Goal: Task Accomplishment & Management: Manage account settings

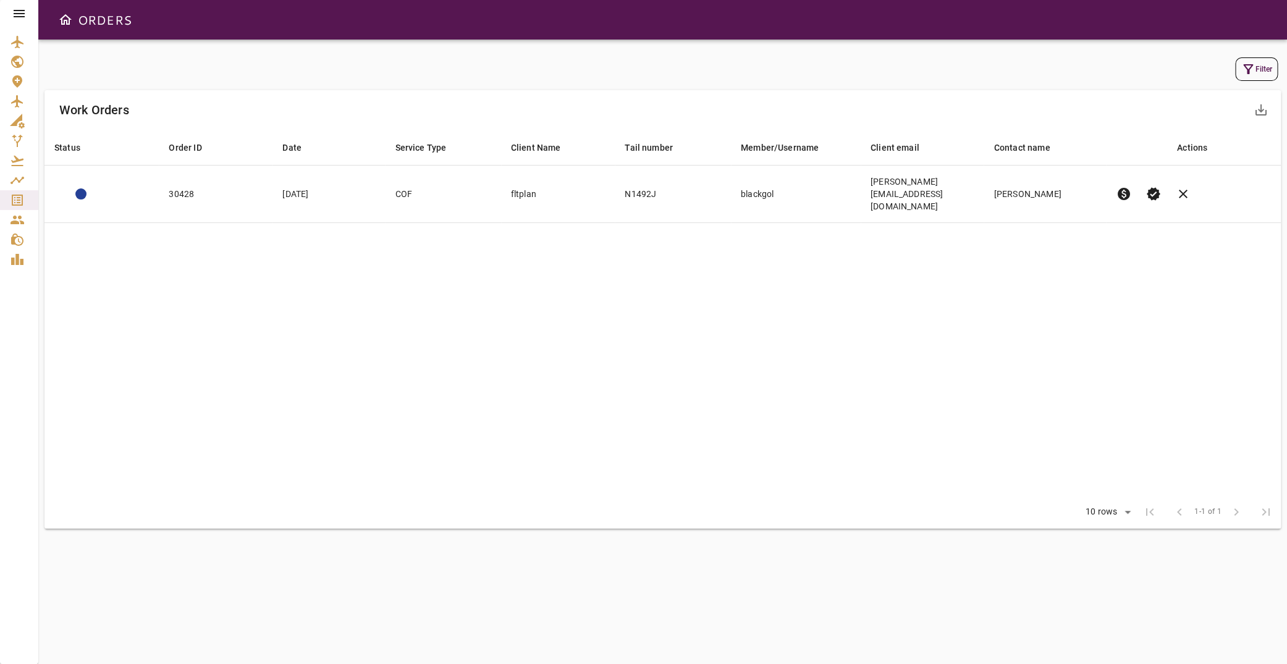
click at [22, 12] on icon at bounding box center [19, 13] width 15 height 15
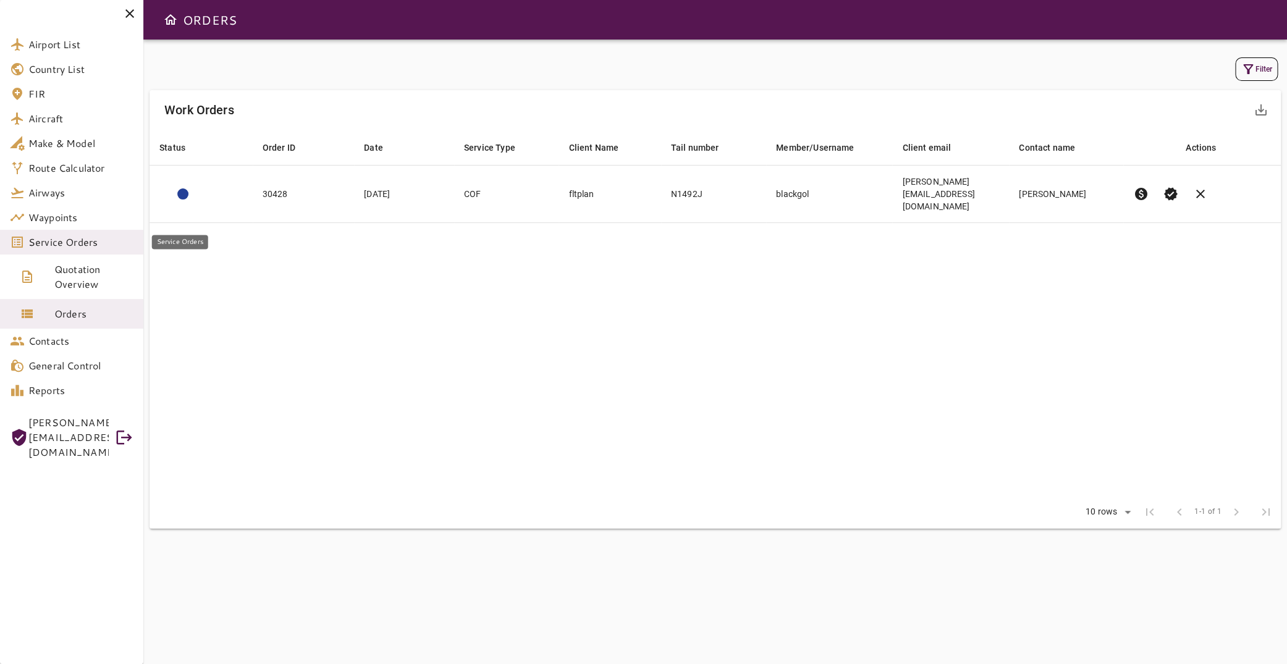
click at [102, 240] on span "Service Orders" at bounding box center [80, 242] width 105 height 15
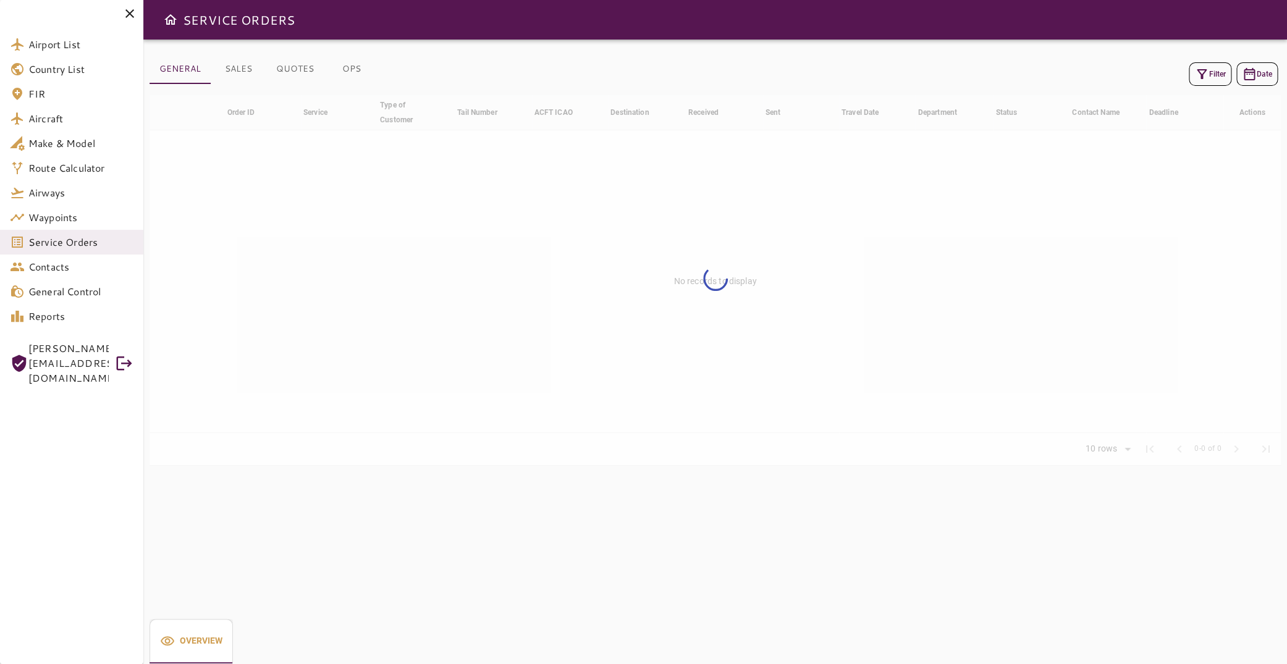
click at [1208, 75] on button "Filter" at bounding box center [1210, 73] width 43 height 23
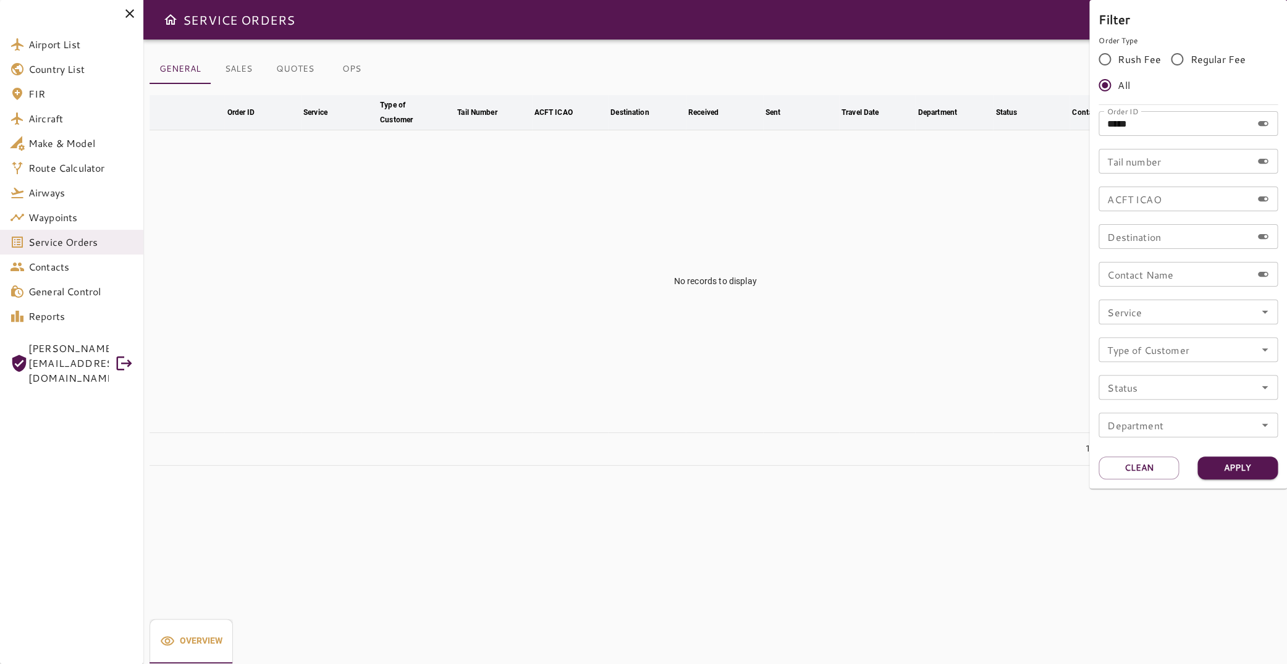
click at [1121, 129] on input "*****" at bounding box center [1175, 123] width 153 height 25
click at [980, 129] on div at bounding box center [643, 332] width 1287 height 664
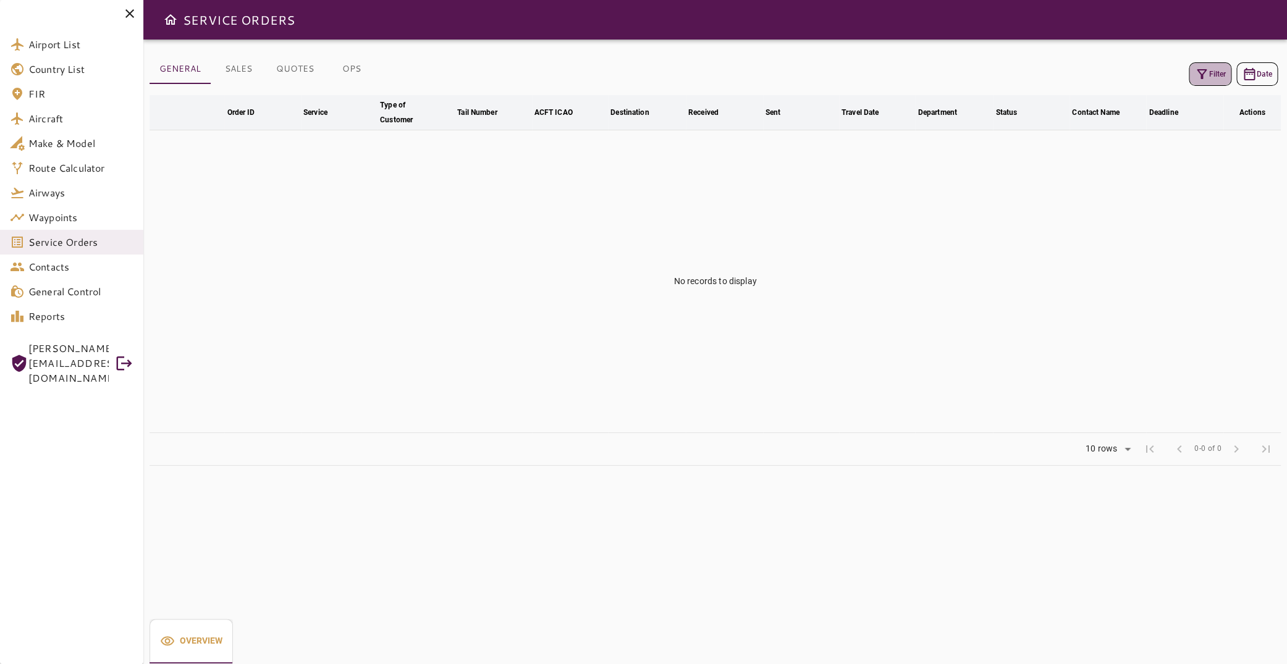
click at [1207, 83] on button "Filter" at bounding box center [1210, 73] width 43 height 23
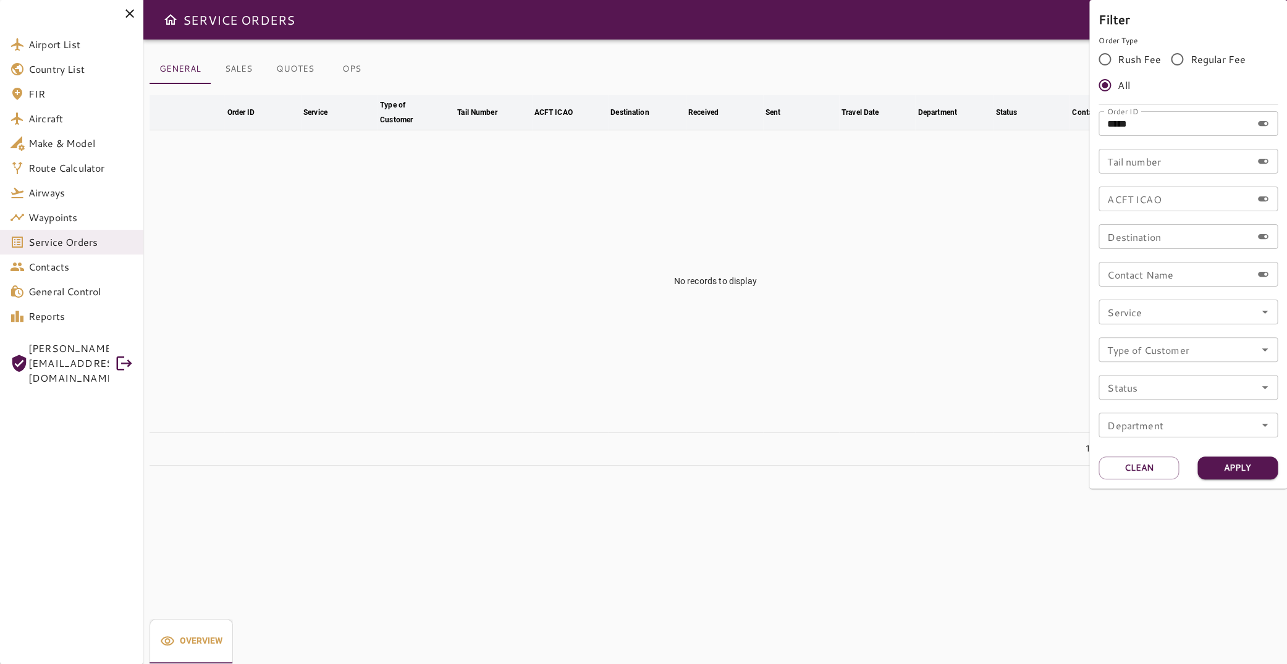
drag, startPoint x: 1153, startPoint y: 127, endPoint x: 1047, endPoint y: 128, distance: 106.3
click at [1099, 127] on input "*****" at bounding box center [1175, 123] width 153 height 25
click at [1126, 159] on input "Tail number" at bounding box center [1175, 161] width 153 height 25
click at [1170, 166] on input "Tail number" at bounding box center [1175, 161] width 153 height 25
type input "*****"
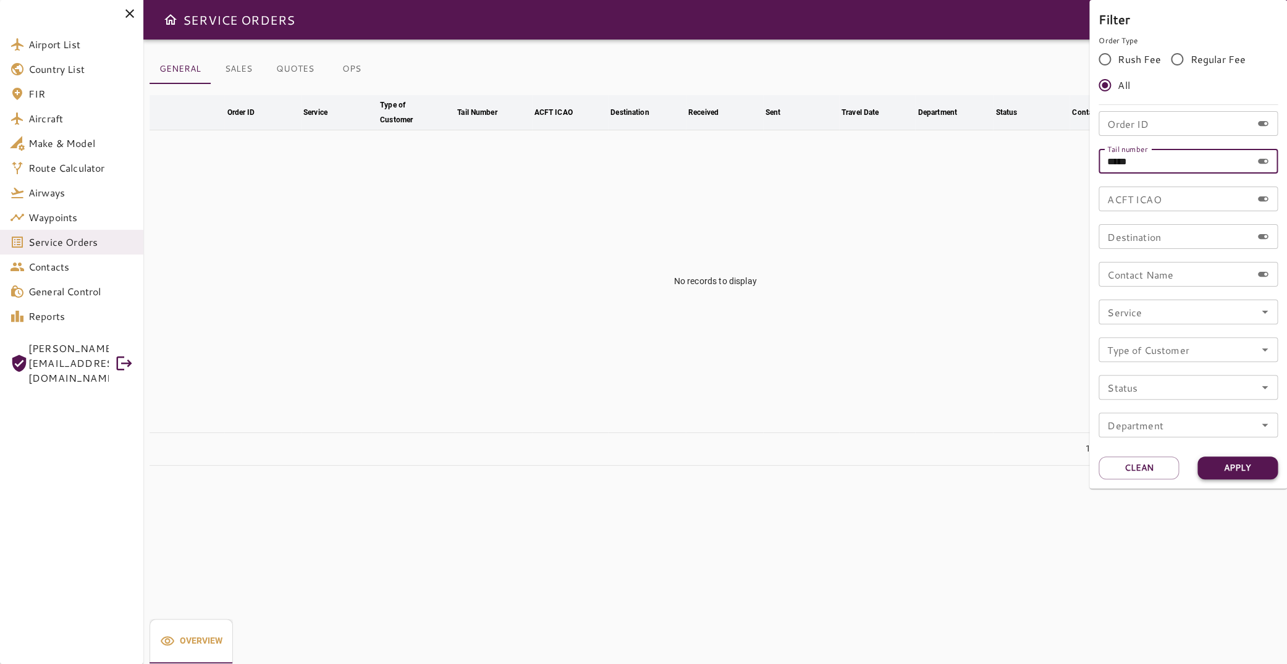
click at [1238, 472] on button "Apply" at bounding box center [1237, 468] width 80 height 23
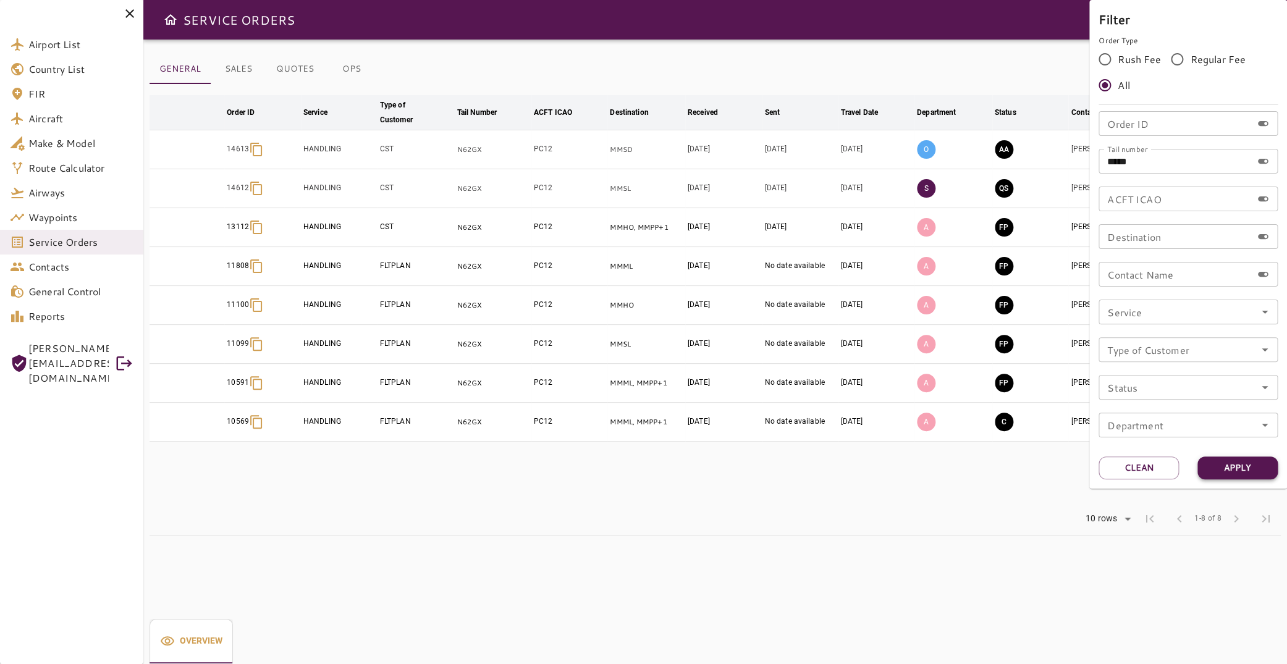
click at [1246, 472] on button "Apply" at bounding box center [1237, 468] width 80 height 23
click at [716, 478] on div at bounding box center [643, 332] width 1287 height 664
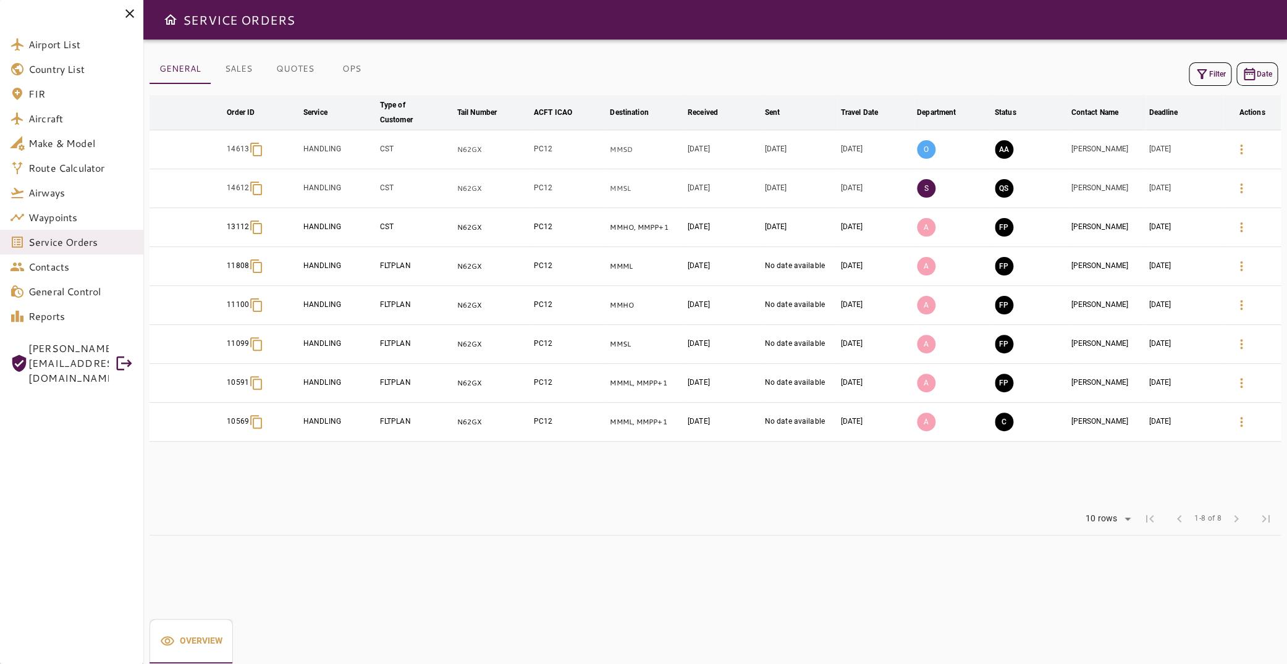
click at [995, 148] on button "AA" at bounding box center [1004, 149] width 19 height 19
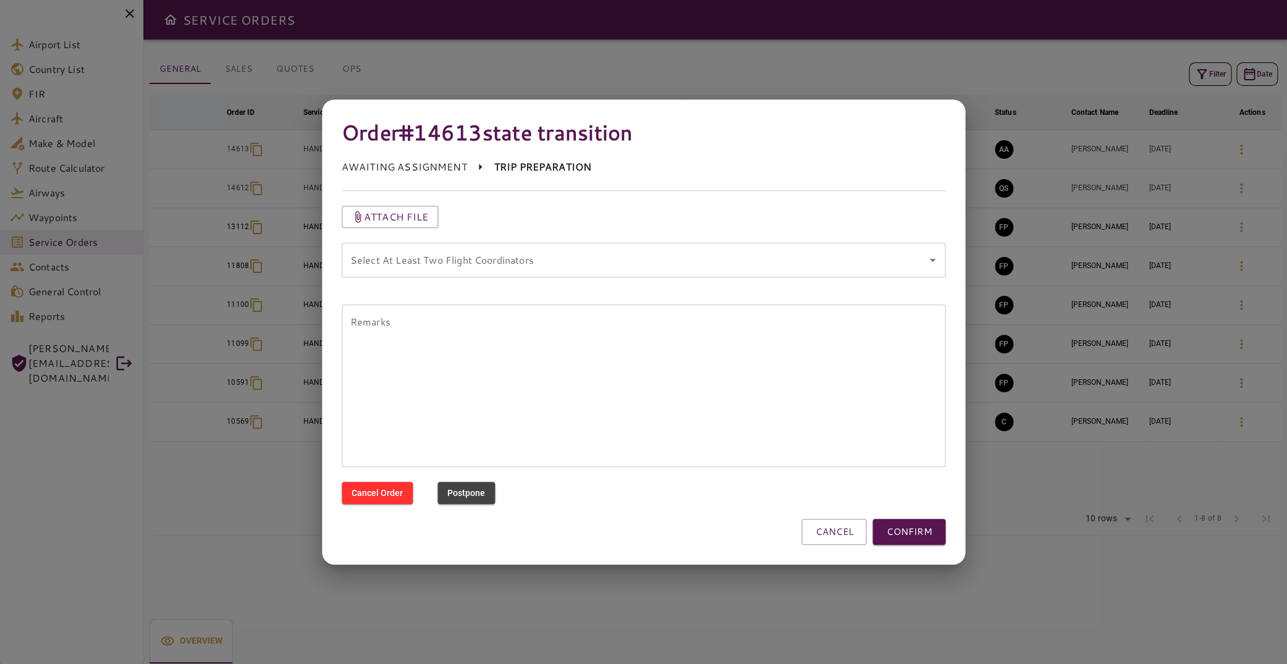
click at [932, 261] on icon "Open" at bounding box center [932, 260] width 15 height 15
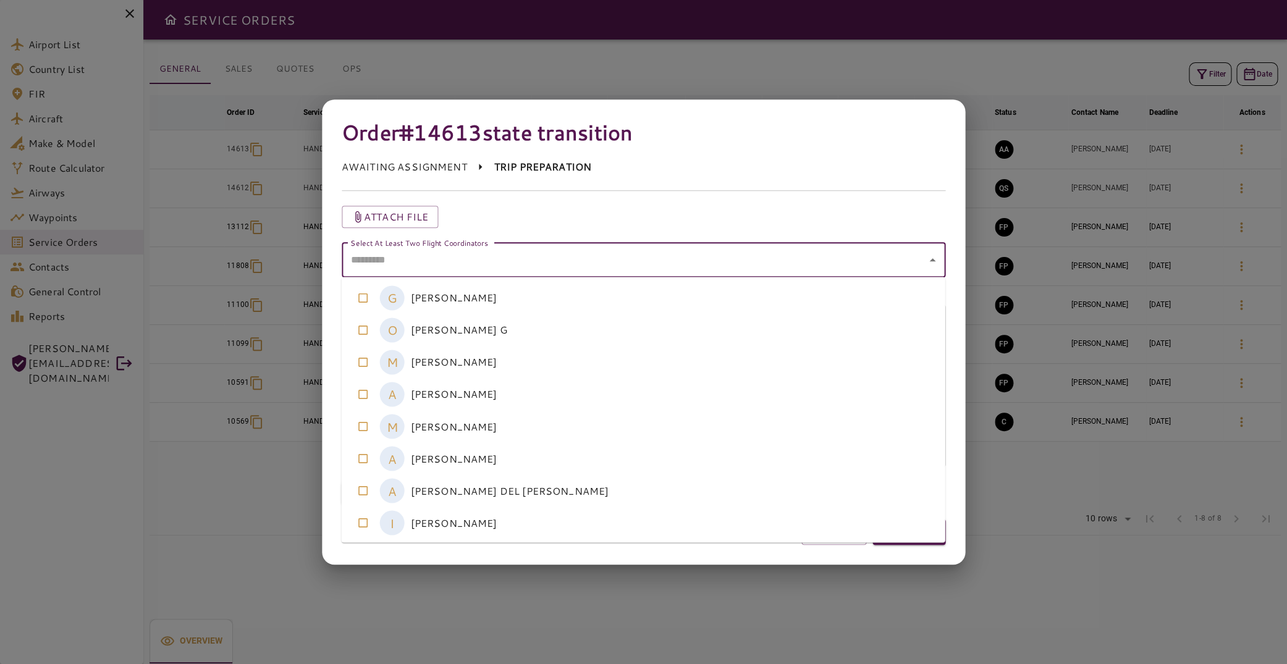
click at [501, 436] on coordinators-option-4 "M [PERSON_NAME]" at bounding box center [644, 426] width 604 height 32
click at [505, 459] on coordinators-option-5 "A [PERSON_NAME]" at bounding box center [644, 458] width 604 height 32
click at [758, 206] on div "Attach file" at bounding box center [636, 209] width 619 height 37
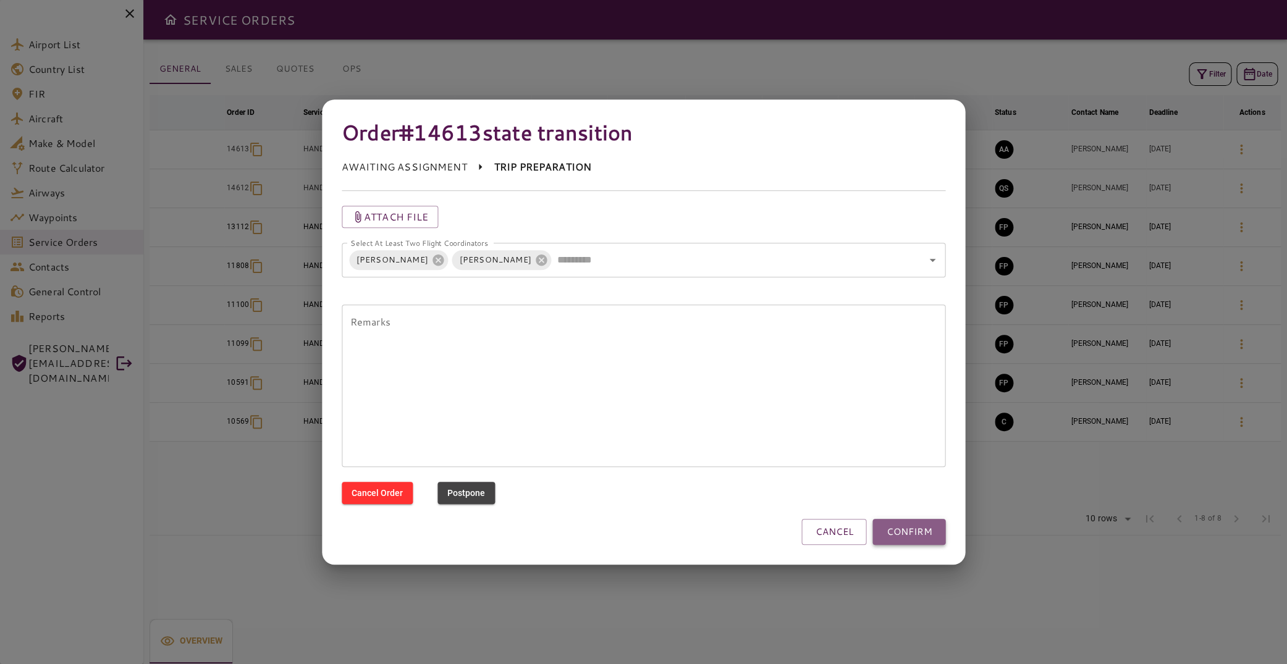
click at [914, 533] on button "CONFIRM" at bounding box center [908, 532] width 73 height 26
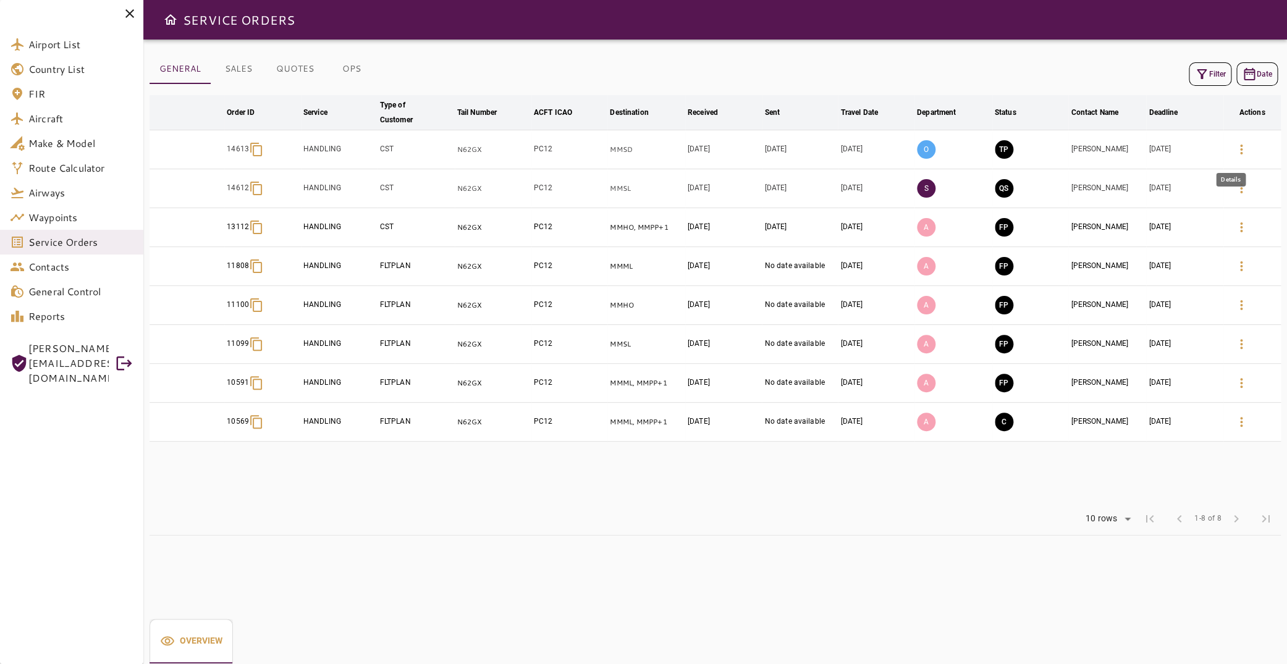
click at [1235, 146] on icon "button" at bounding box center [1241, 149] width 15 height 15
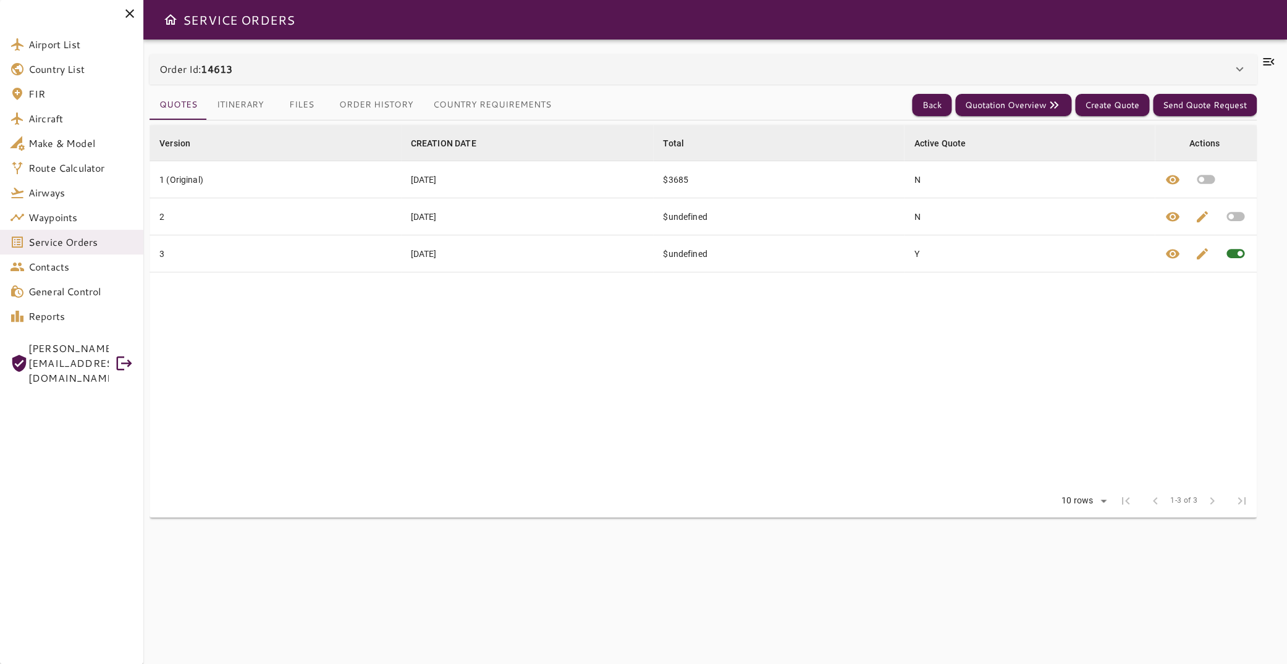
click at [224, 103] on button "Itinerary" at bounding box center [240, 105] width 67 height 30
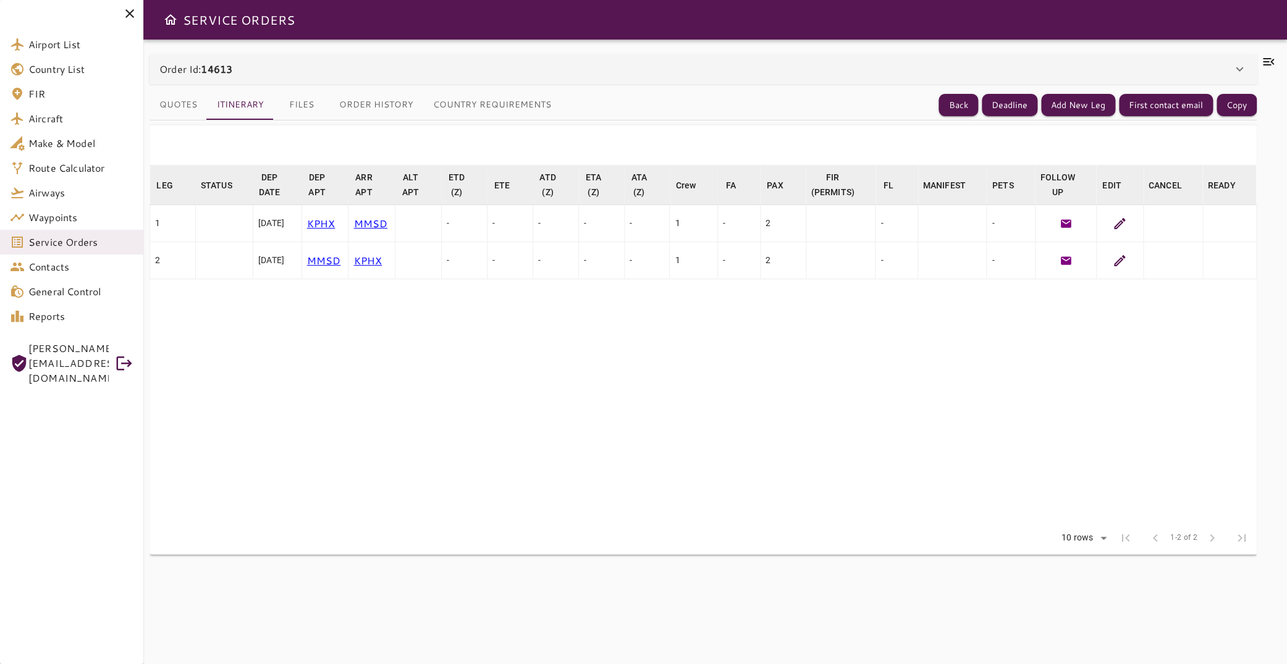
click at [1263, 61] on icon at bounding box center [1268, 61] width 11 height 7
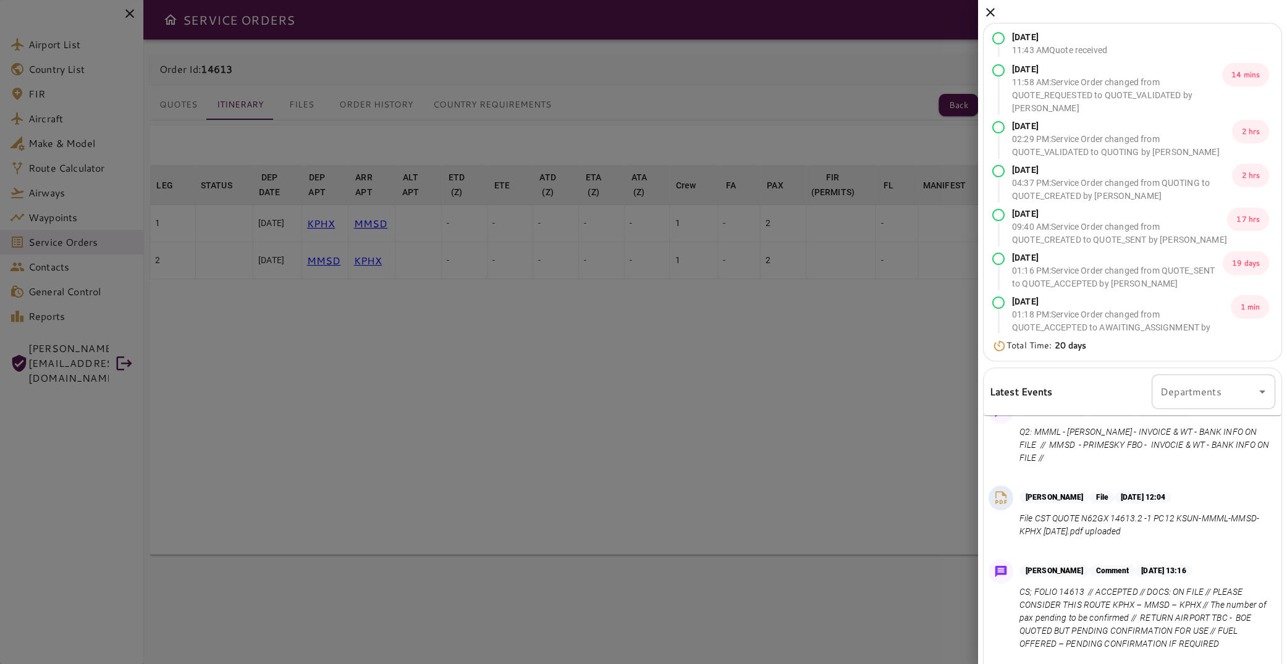
click at [987, 14] on icon at bounding box center [990, 12] width 15 height 15
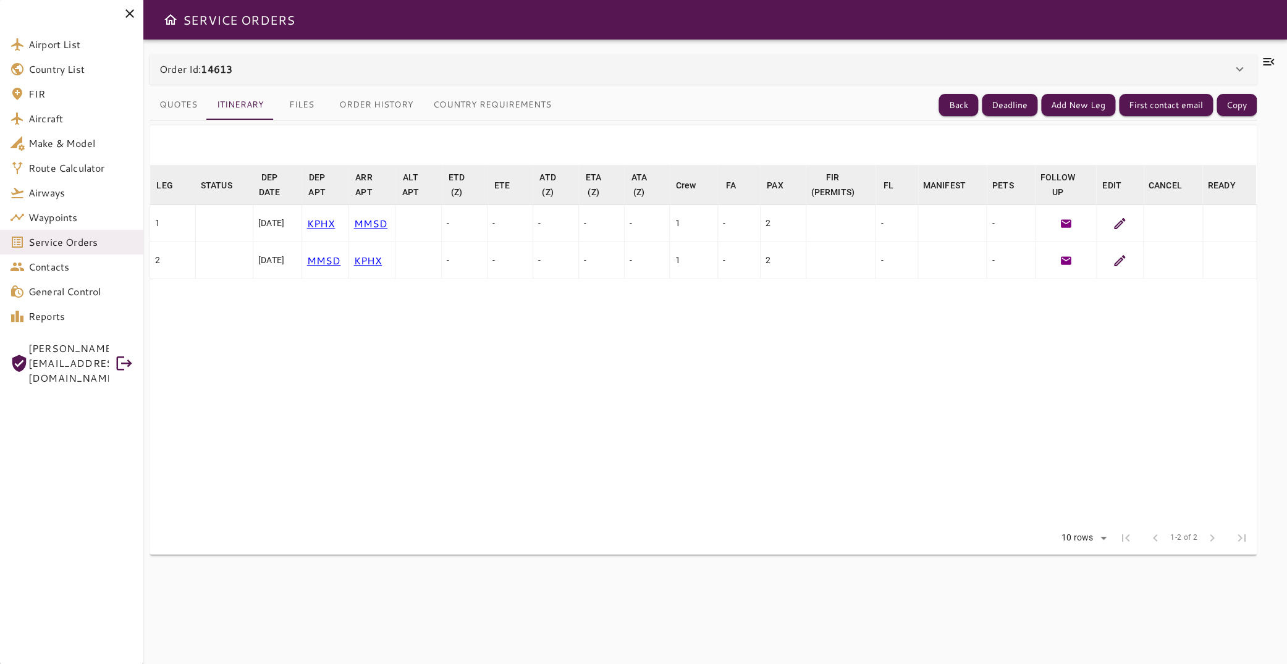
click at [314, 107] on button "Files" at bounding box center [302, 105] width 56 height 30
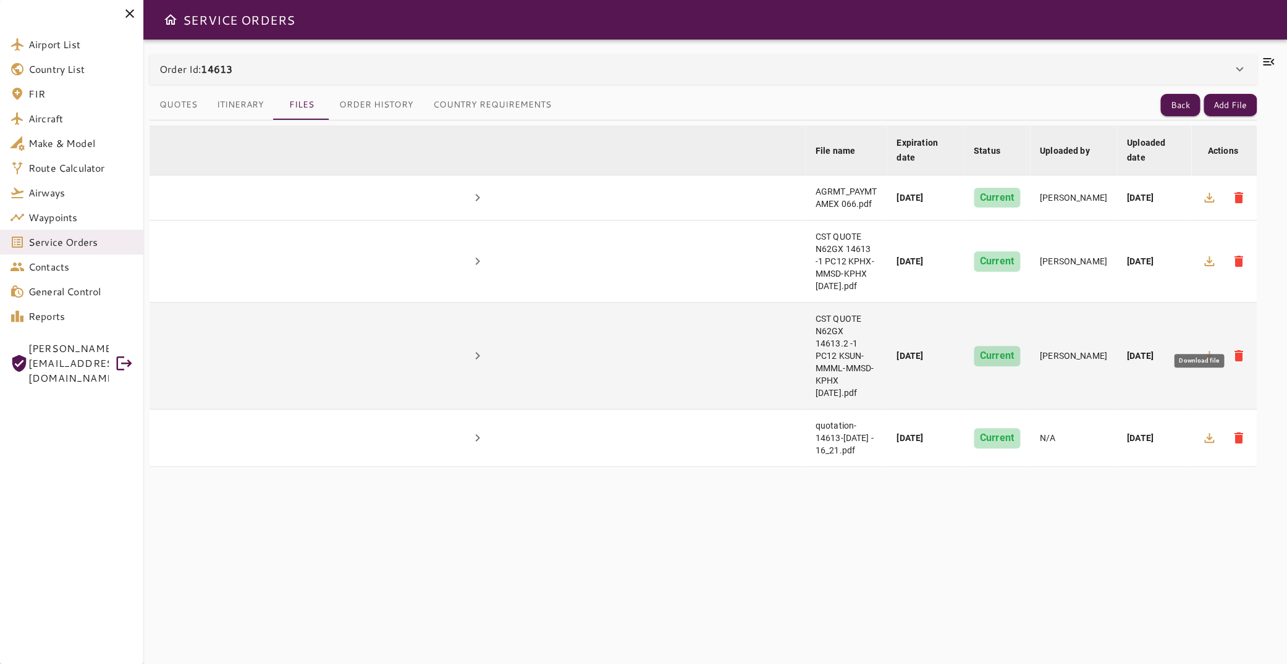
click at [1204, 351] on icon "button" at bounding box center [1209, 356] width 10 height 10
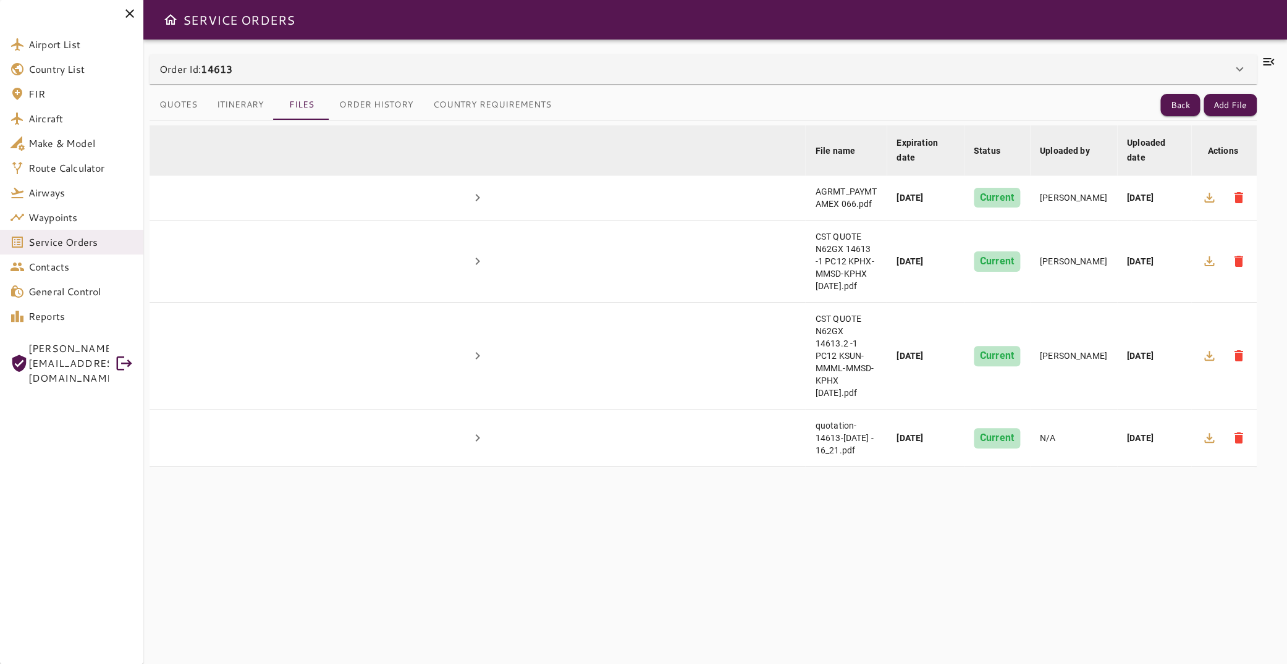
click at [1261, 57] on icon at bounding box center [1268, 61] width 15 height 15
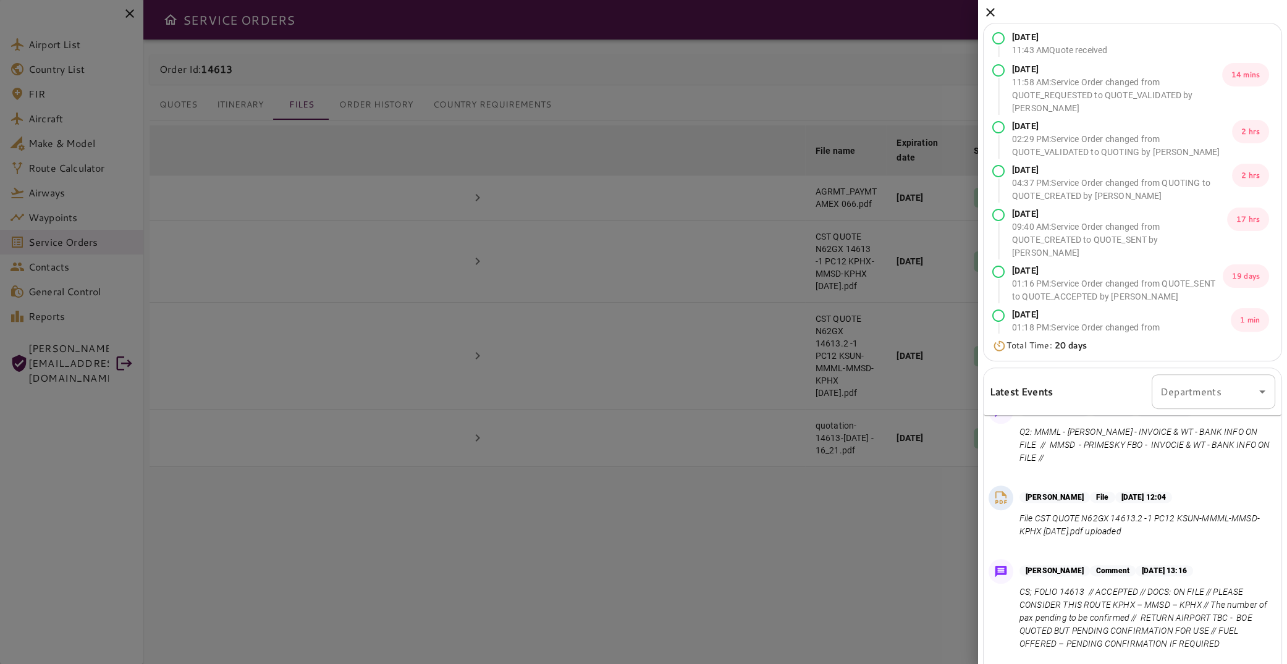
scroll to position [126, 0]
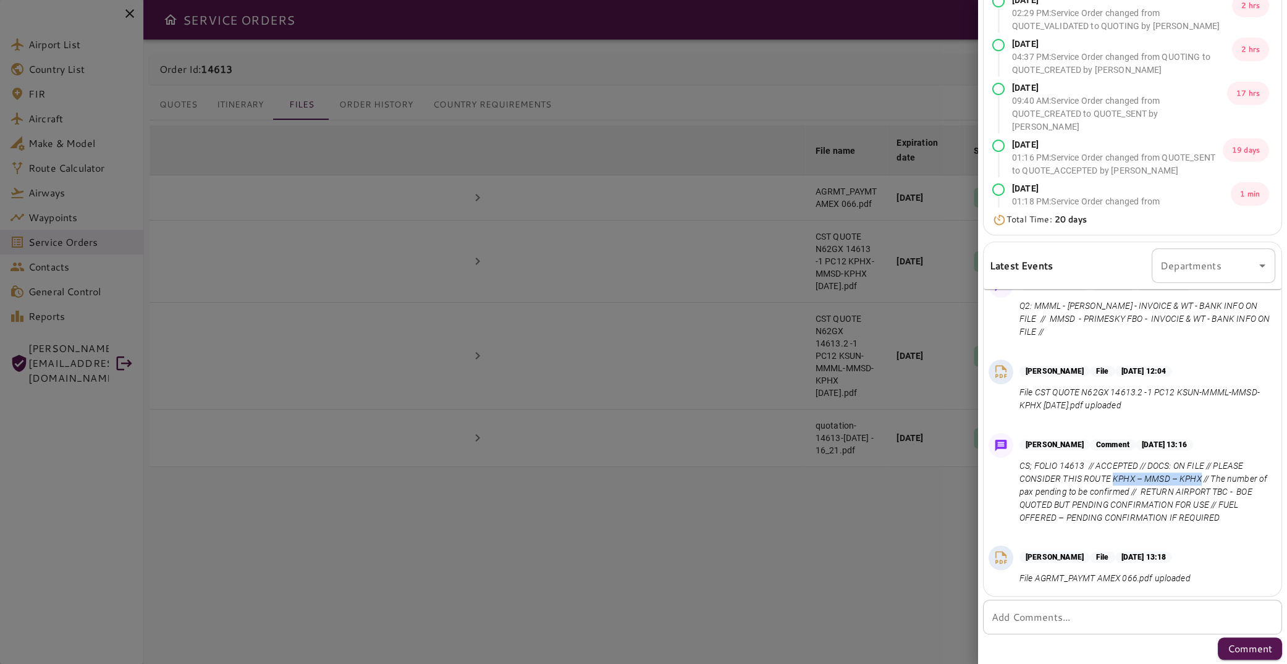
drag, startPoint x: 1112, startPoint y: 465, endPoint x: 1201, endPoint y: 463, distance: 89.0
click at [1201, 463] on p "CS; FOLIO 14613 // ACCEPTED // DOCS: ON FILE // PLEASE CONSIDER THIS ROUTE KPHX…" at bounding box center [1145, 492] width 251 height 65
click at [1107, 468] on p "CS; FOLIO 14613 // ACCEPTED // DOCS: ON FILE // PLEASE CONSIDER THIS ROUTE KPHX…" at bounding box center [1145, 492] width 251 height 65
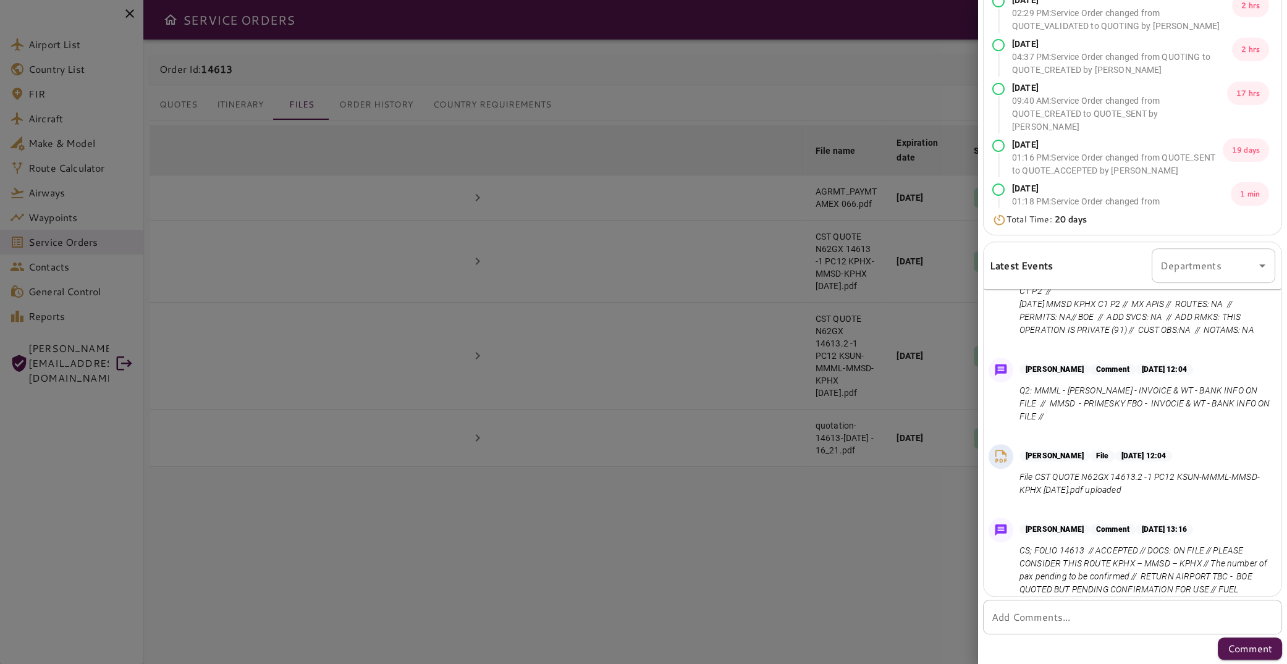
scroll to position [643, 0]
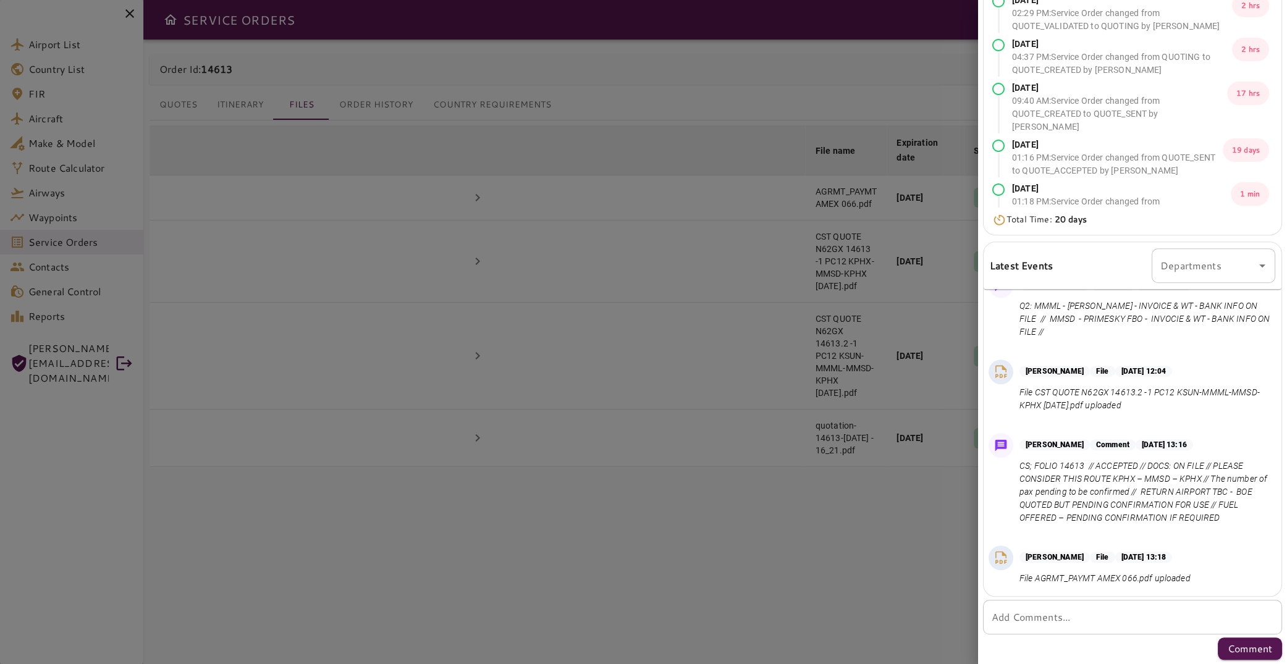
click at [385, 179] on div at bounding box center [643, 332] width 1287 height 664
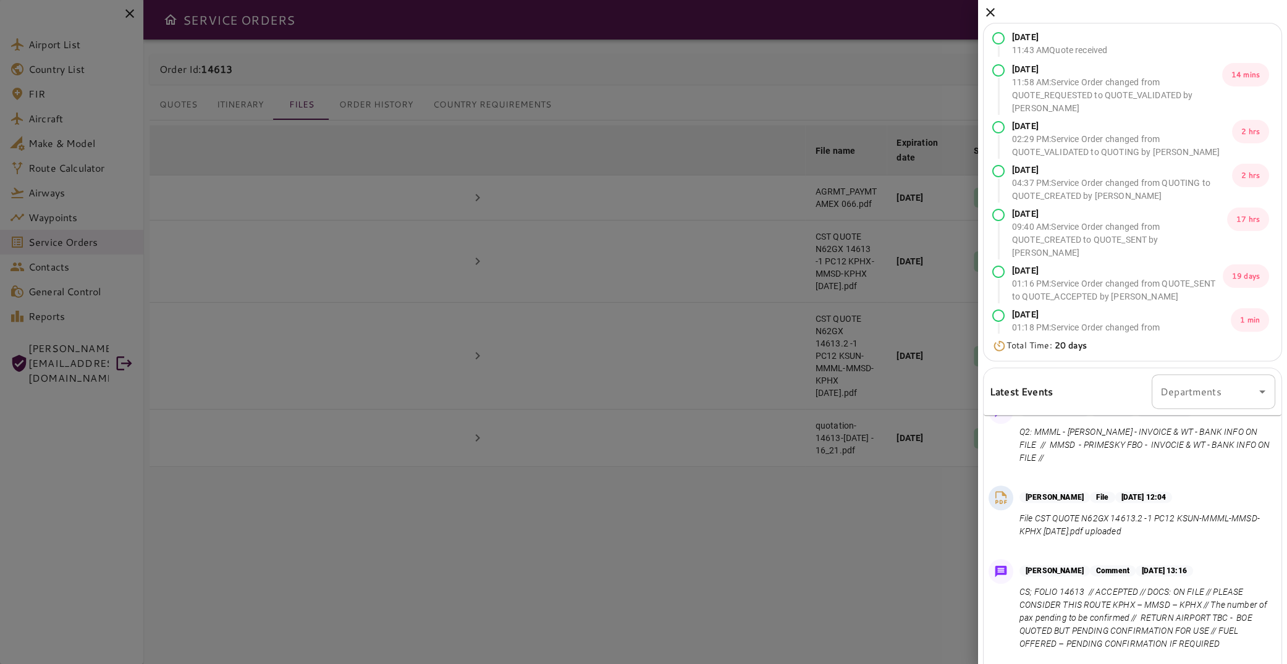
click at [992, 11] on icon at bounding box center [990, 12] width 9 height 9
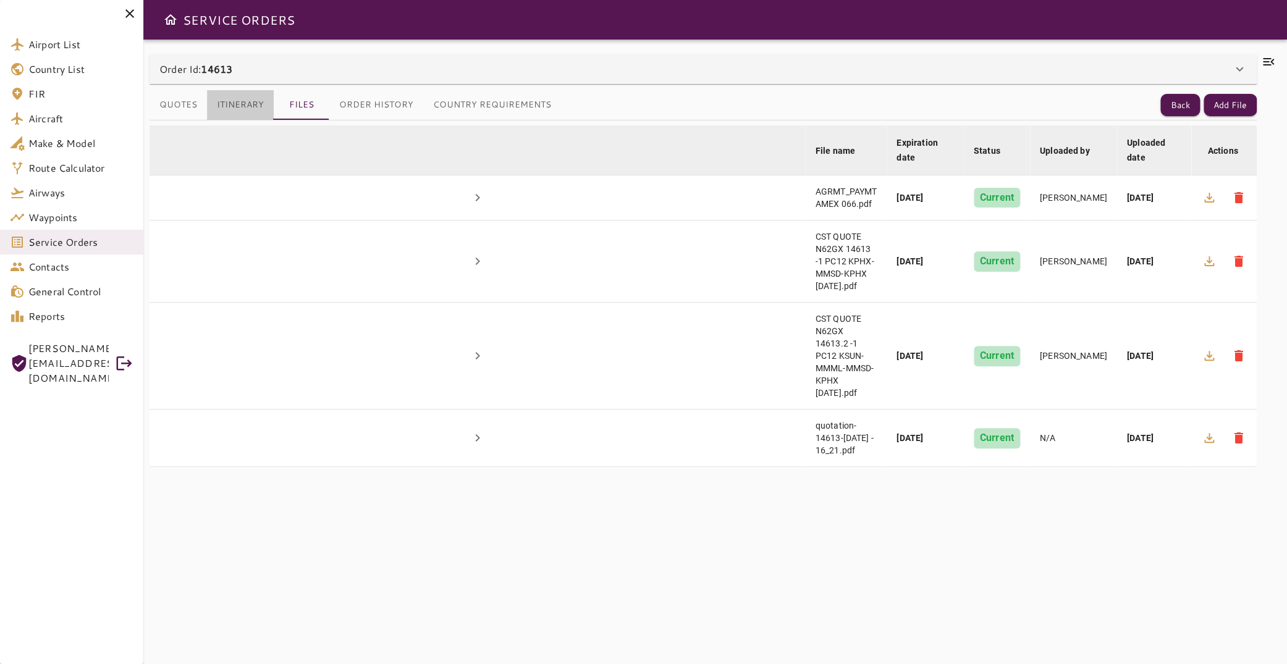
click at [239, 106] on button "Itinerary" at bounding box center [240, 105] width 67 height 30
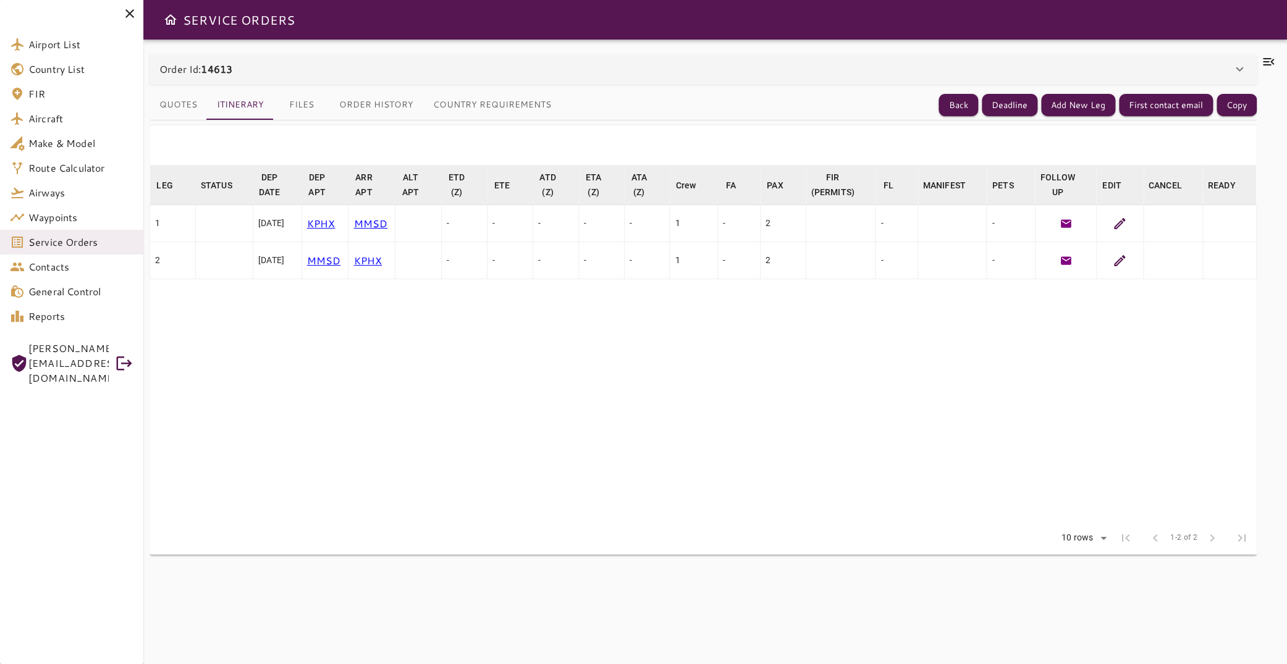
click at [1257, 59] on div at bounding box center [1269, 351] width 24 height 595
click at [1261, 60] on icon at bounding box center [1268, 61] width 15 height 15
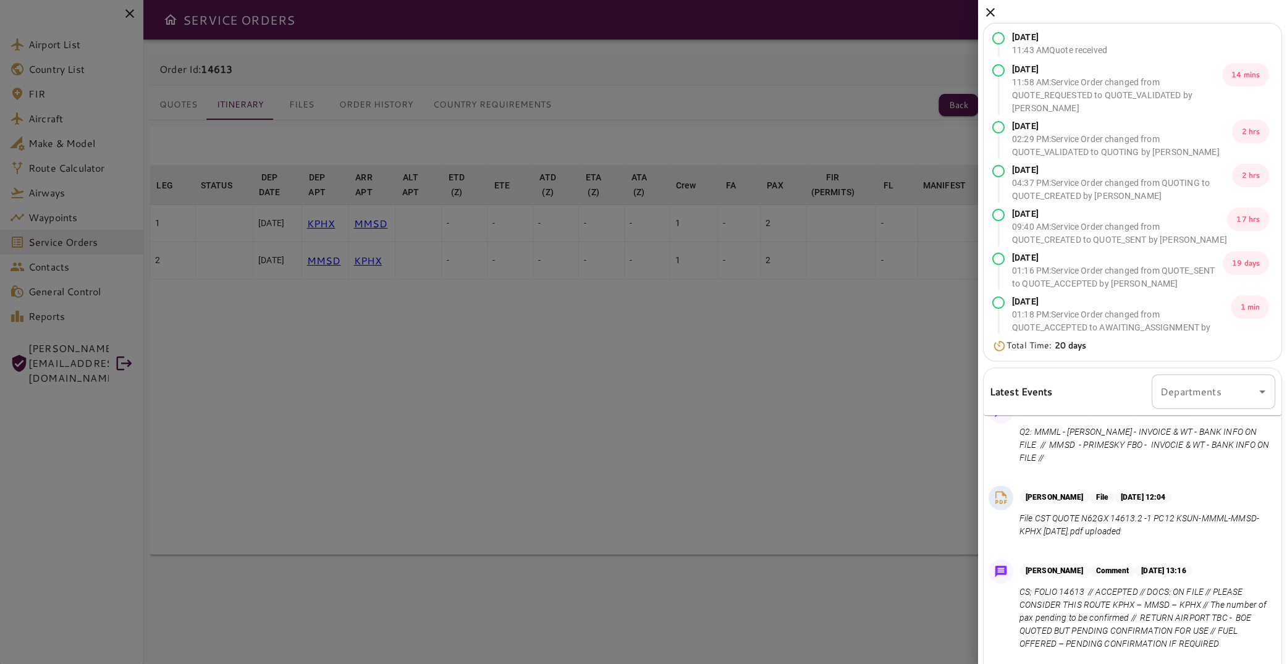
scroll to position [643, 0]
click at [992, 11] on icon at bounding box center [990, 12] width 15 height 15
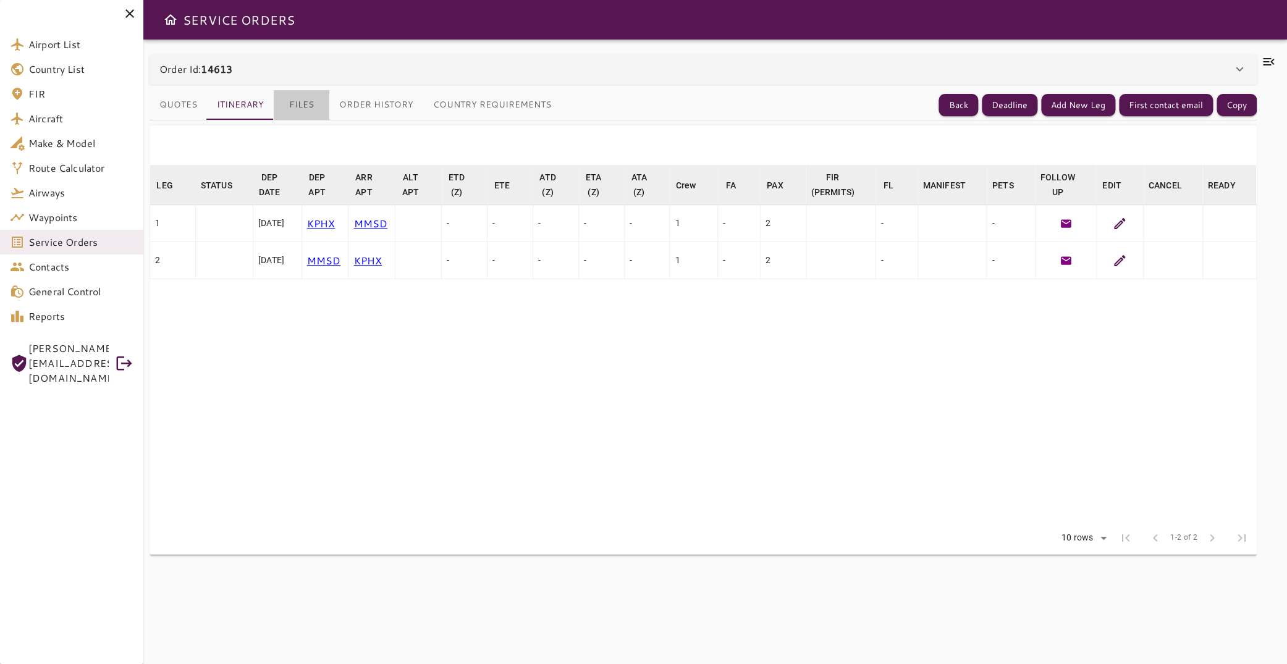
click at [311, 100] on button "Files" at bounding box center [302, 105] width 56 height 30
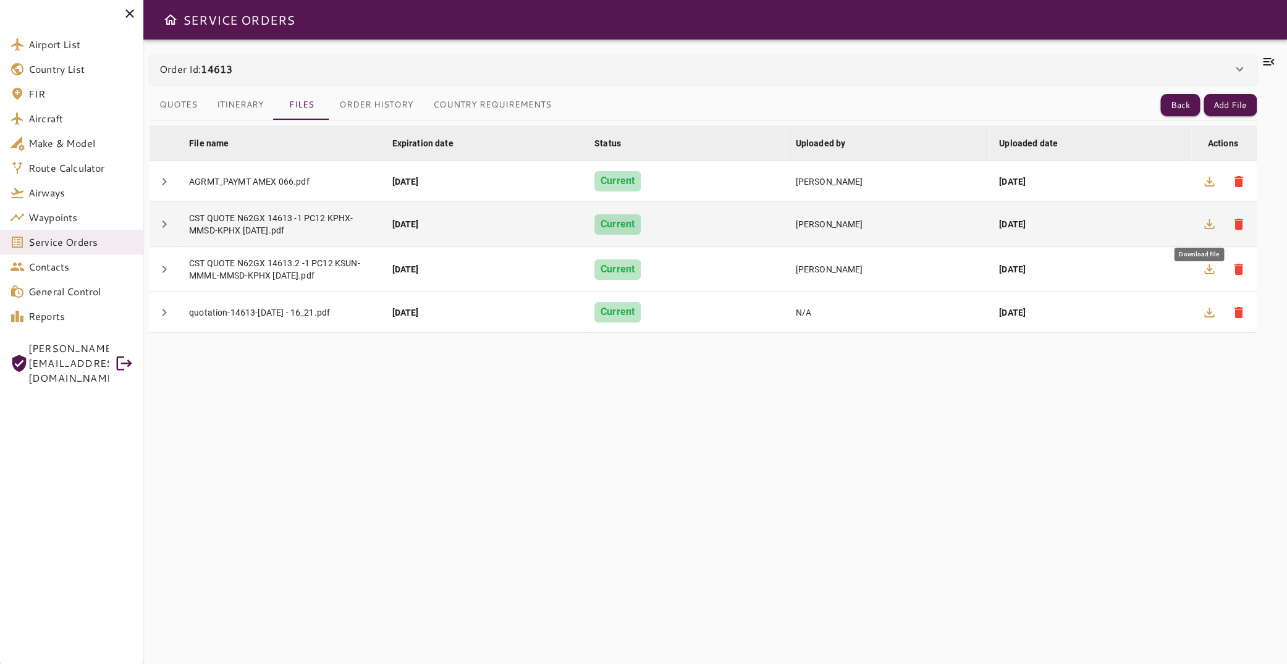
click at [1204, 221] on icon "button" at bounding box center [1209, 224] width 10 height 10
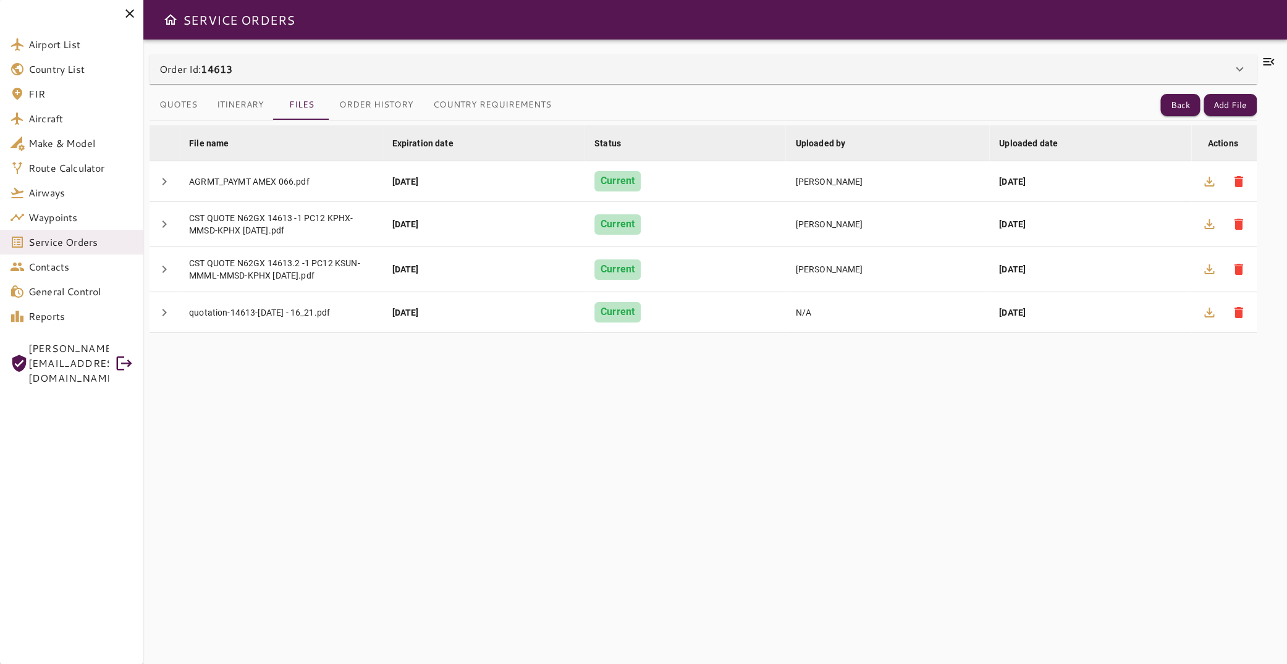
click at [1262, 57] on icon at bounding box center [1268, 61] width 15 height 15
